Goal: Information Seeking & Learning: Learn about a topic

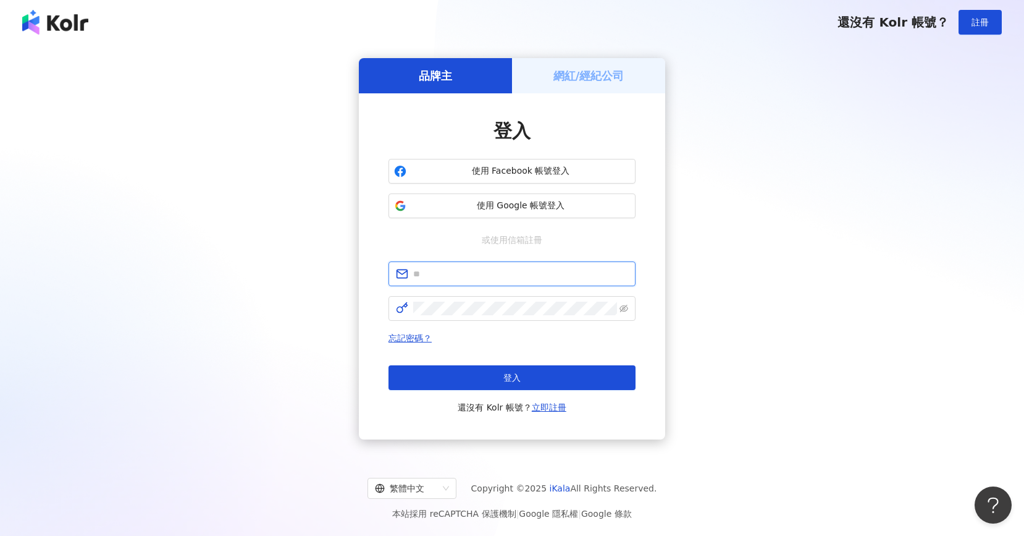
click at [479, 270] on input "text" at bounding box center [520, 274] width 215 height 14
type input "**********"
click button "登入" at bounding box center [512, 377] width 247 height 25
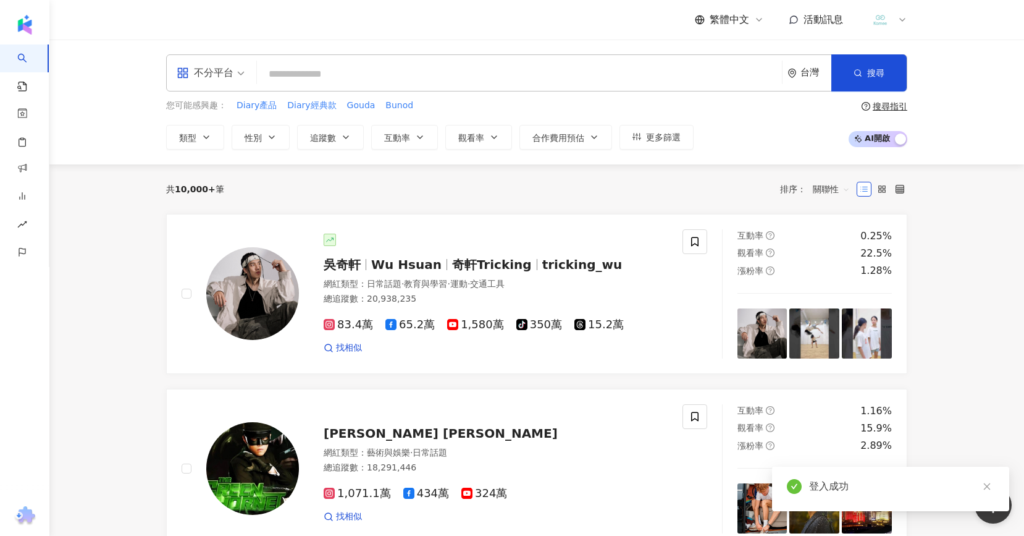
click at [387, 75] on input "search" at bounding box center [519, 73] width 515 height 23
type input "******"
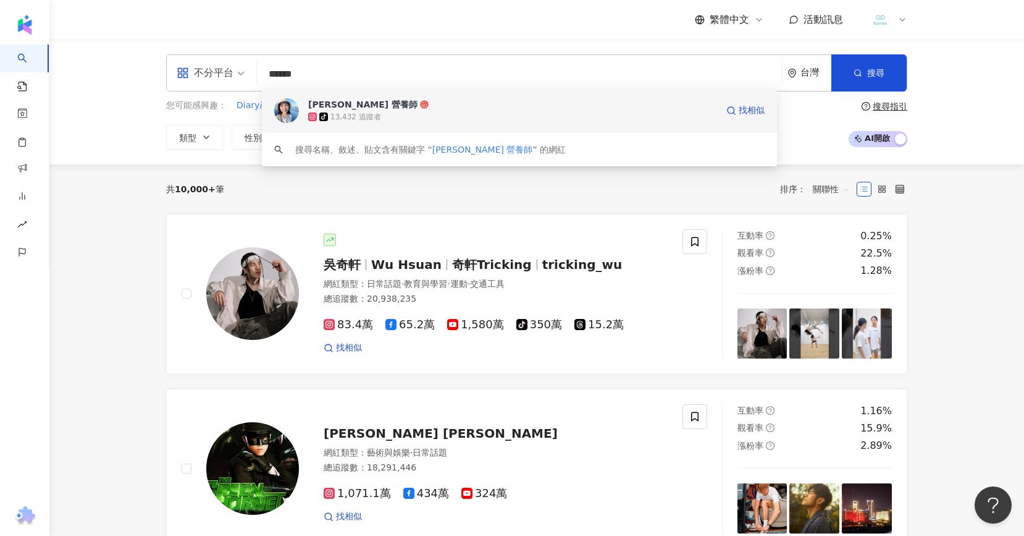
click at [407, 117] on div "tiktok-icon 13,432 追蹤者" at bounding box center [512, 117] width 409 height 12
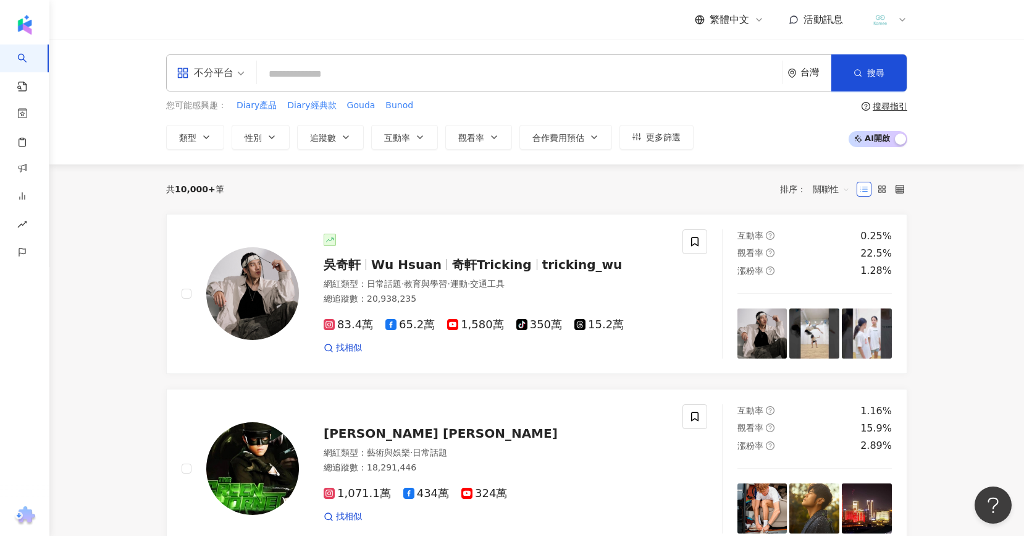
click at [316, 72] on input "search" at bounding box center [519, 73] width 515 height 23
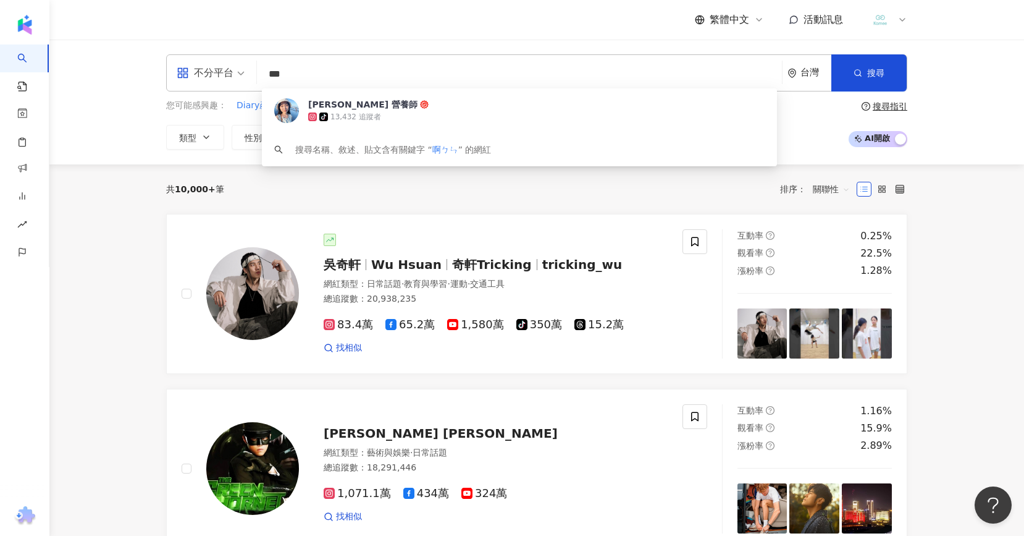
type input "**"
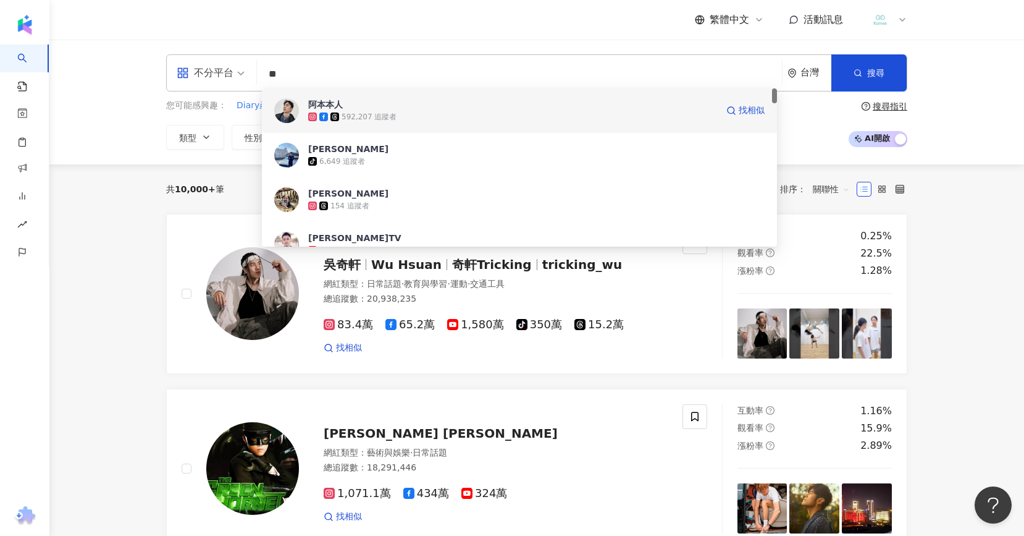
click at [363, 107] on span "阿本本人" at bounding box center [512, 104] width 409 height 12
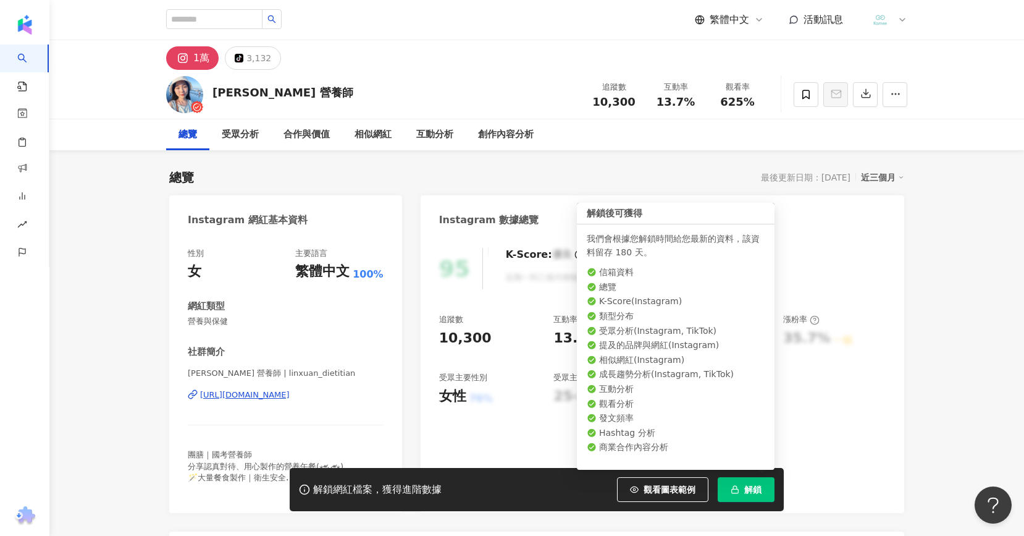
click at [758, 495] on button "解鎖" at bounding box center [746, 489] width 57 height 25
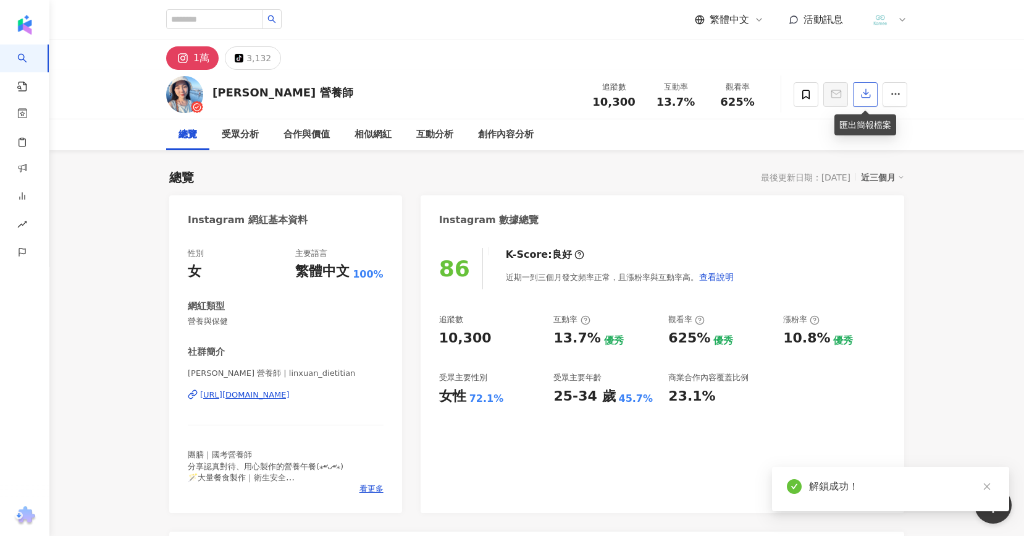
click at [868, 98] on icon "button" at bounding box center [866, 94] width 9 height 9
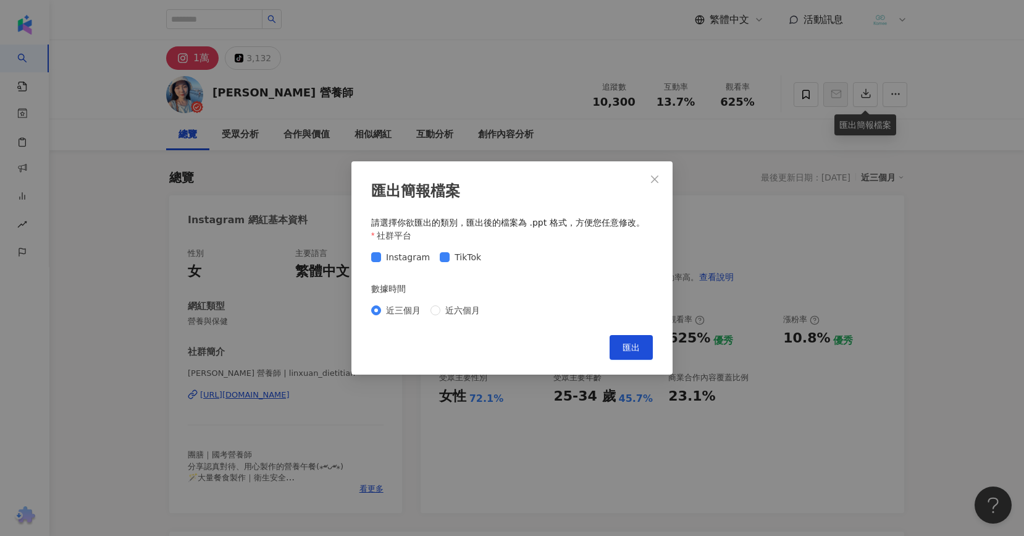
drag, startPoint x: 623, startPoint y: 351, endPoint x: 489, endPoint y: 324, distance: 136.7
click at [492, 325] on div "匯出簡報檔案 請選擇你欲匯出的類別，匯出後的檔案為 .ppt 格式，方便您任意修改。 社群平台 Instagram TikTok 數據時間 近三個月 近六個月…" at bounding box center [512, 267] width 321 height 213
click at [639, 349] on span "匯出" at bounding box center [631, 347] width 17 height 10
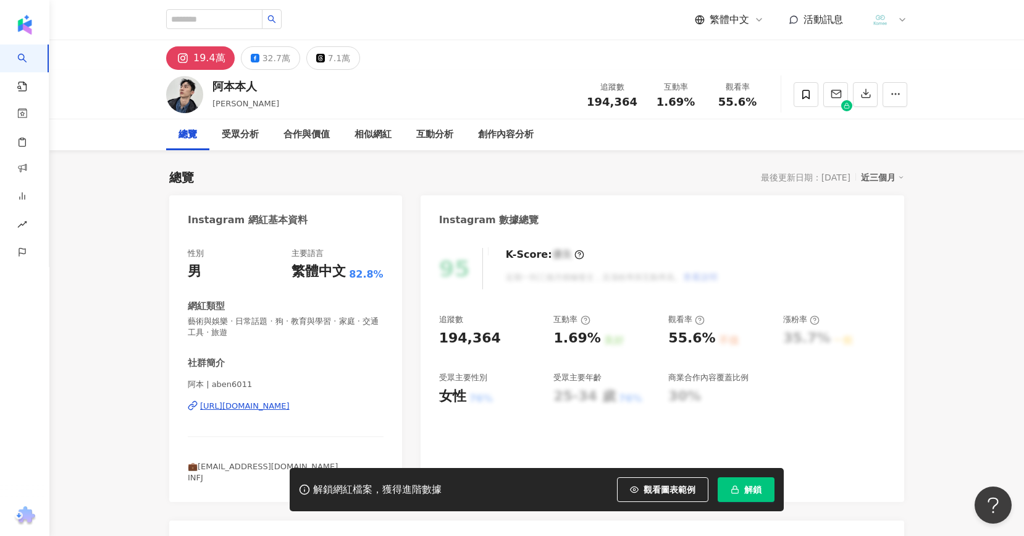
click at [759, 494] on button "解鎖" at bounding box center [746, 489] width 57 height 25
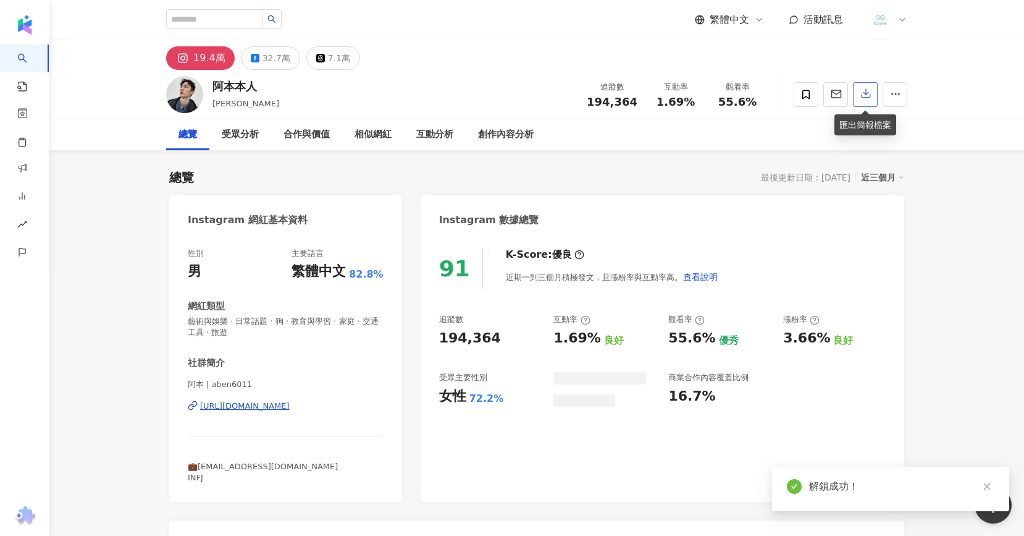
click at [865, 95] on icon "button" at bounding box center [866, 94] width 9 height 9
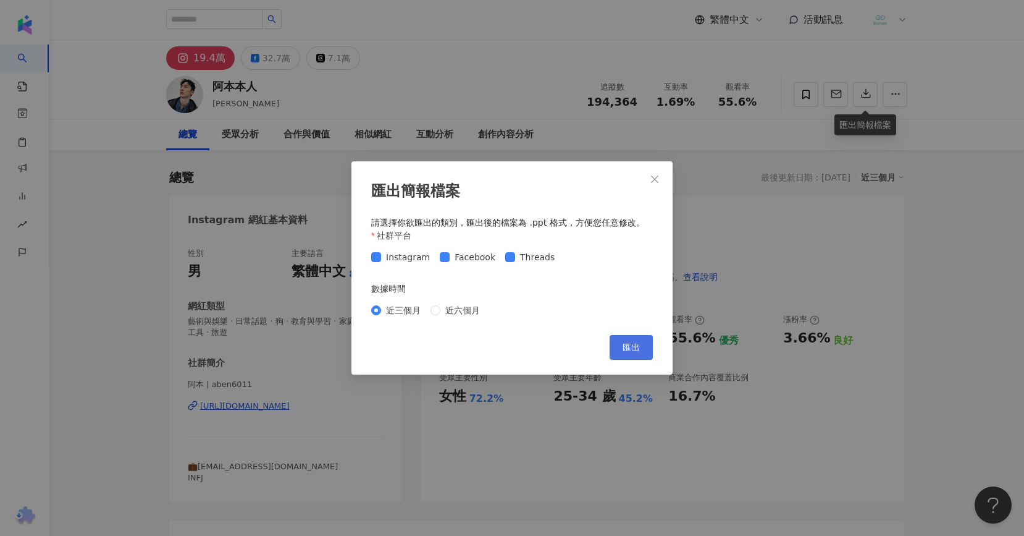
click at [632, 353] on button "匯出" at bounding box center [631, 347] width 43 height 25
click at [653, 180] on icon "close" at bounding box center [654, 178] width 7 height 7
